Goal: Information Seeking & Learning: Learn about a topic

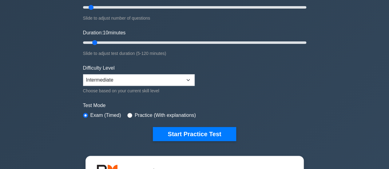
scroll to position [92, 0]
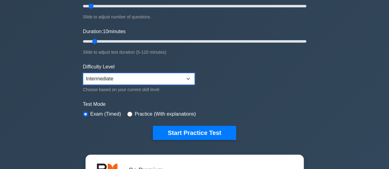
click at [129, 78] on select "Beginner Intermediate Expert" at bounding box center [139, 79] width 112 height 12
click at [83, 73] on select "Beginner Intermediate Expert" at bounding box center [139, 79] width 112 height 12
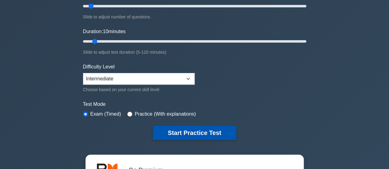
click at [173, 126] on button "Start Practice Test" at bounding box center [194, 133] width 83 height 14
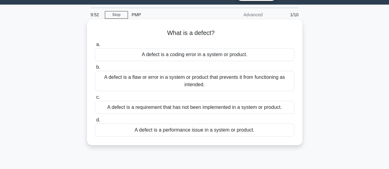
scroll to position [16, 0]
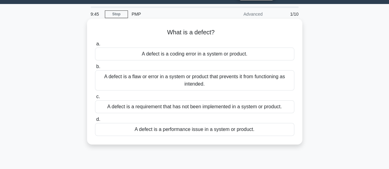
click at [163, 85] on div "A defect is a flaw or error in a system or product that prevents it from functi…" at bounding box center [194, 80] width 199 height 20
click at [95, 69] on input "b. A defect is a flaw or error in a system or product that prevents it from fun…" at bounding box center [95, 67] width 0 height 4
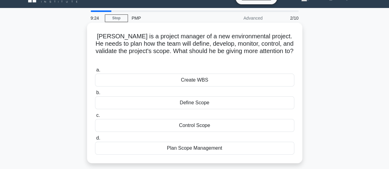
scroll to position [12, 0]
click at [192, 142] on div "Plan Scope Management" at bounding box center [194, 148] width 199 height 13
click at [95, 136] on input "d. Plan Scope Management" at bounding box center [95, 138] width 0 height 4
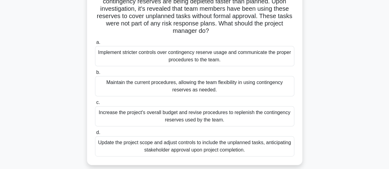
scroll to position [55, 0]
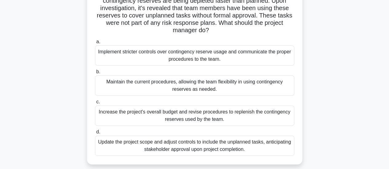
click at [197, 56] on div "Implement stricter controls over contingency reserve usage and communicate the …" at bounding box center [194, 56] width 199 height 20
click at [95, 44] on input "a. Implement stricter controls over contingency reserve usage and communicate t…" at bounding box center [95, 42] width 0 height 4
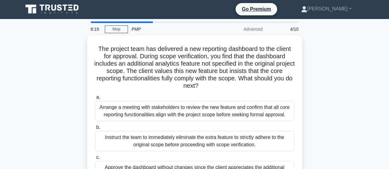
scroll to position [0, 0]
